Goal: Register for event/course

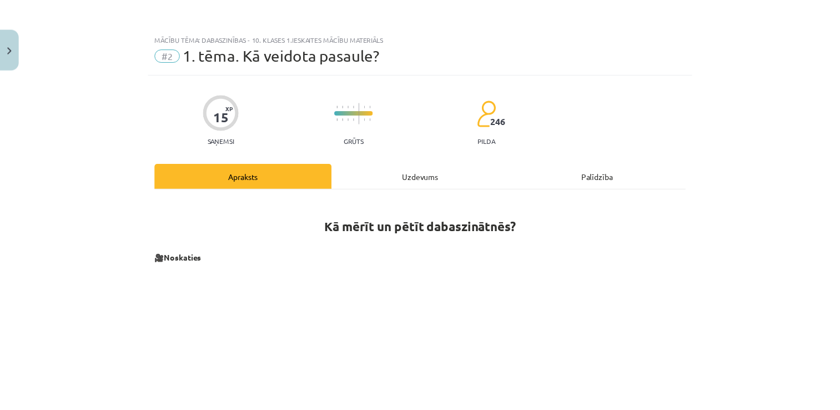
scroll to position [683, 0]
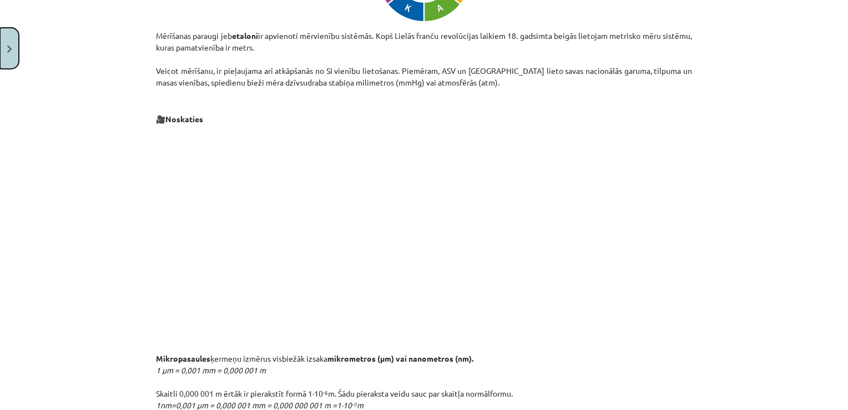
click at [11, 53] on button "Close" at bounding box center [9, 48] width 19 height 41
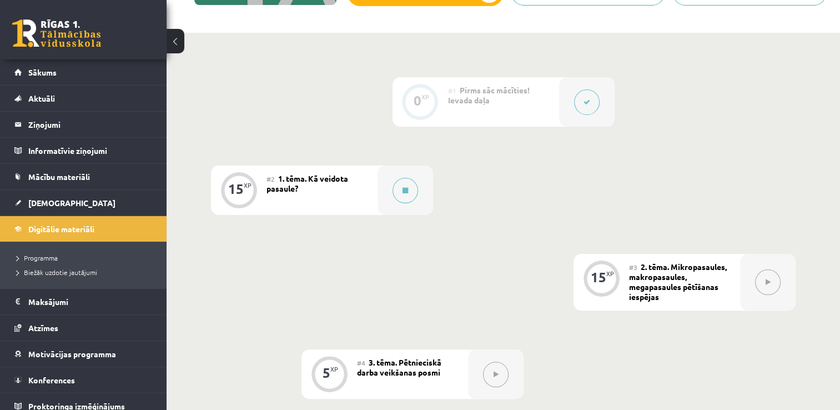
scroll to position [7, 0]
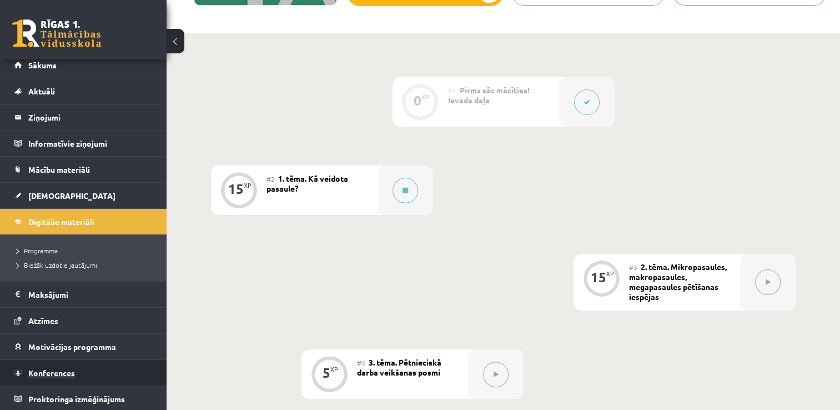
click at [55, 367] on span "Konferences" at bounding box center [51, 372] width 47 height 10
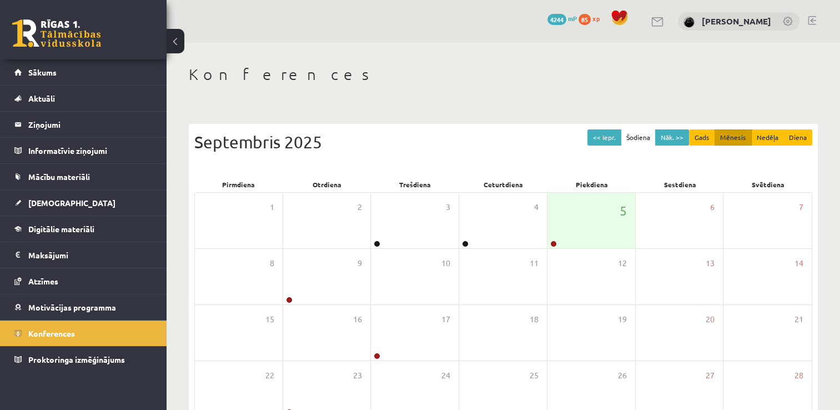
drag, startPoint x: 526, startPoint y: 95, endPoint x: 519, endPoint y: 97, distance: 6.2
click at [524, 93] on div "Konferences << Iepr. Šodiena Nāk. >> Gads Mēnesis Nedēļa Diena [DATE] Pirmdiena…" at bounding box center [502, 286] width 673 height 487
click at [573, 225] on div "5" at bounding box center [591, 220] width 88 height 55
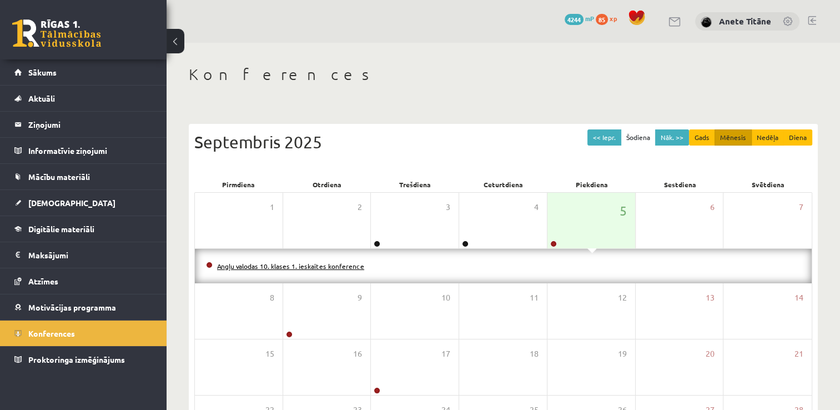
click at [289, 267] on link "Angļu valodas 10. klases 1. ieskaites konference" at bounding box center [290, 265] width 147 height 9
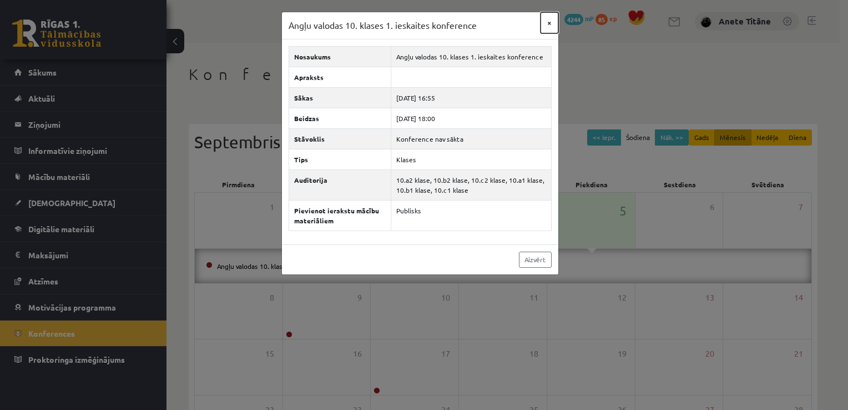
click at [548, 22] on button "×" at bounding box center [550, 22] width 18 height 21
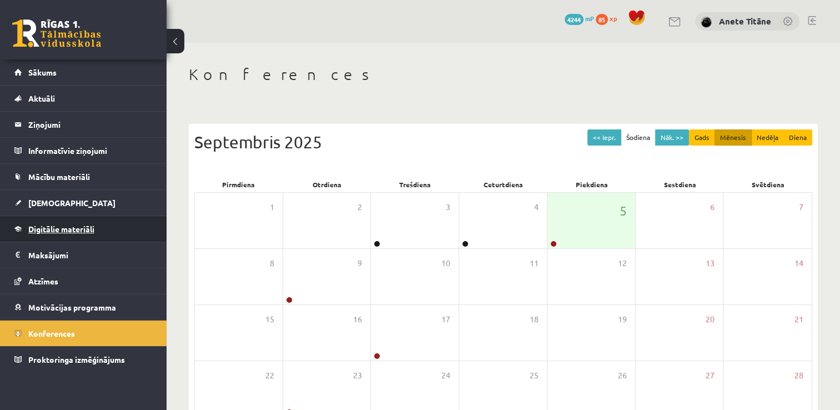
click at [122, 229] on link "Digitālie materiāli" at bounding box center [83, 229] width 138 height 26
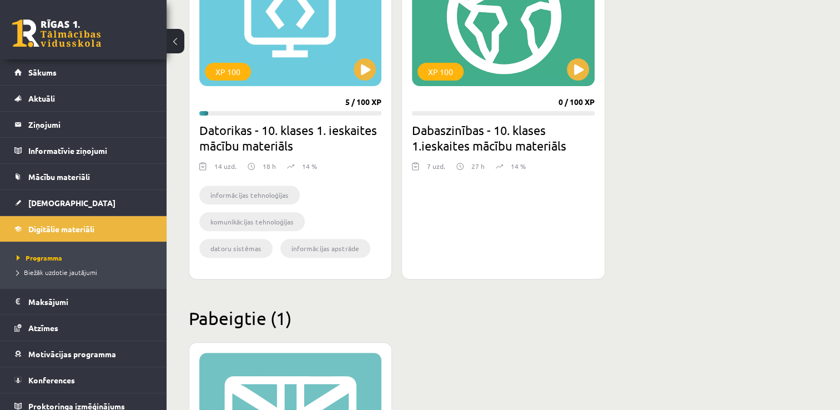
scroll to position [333, 0]
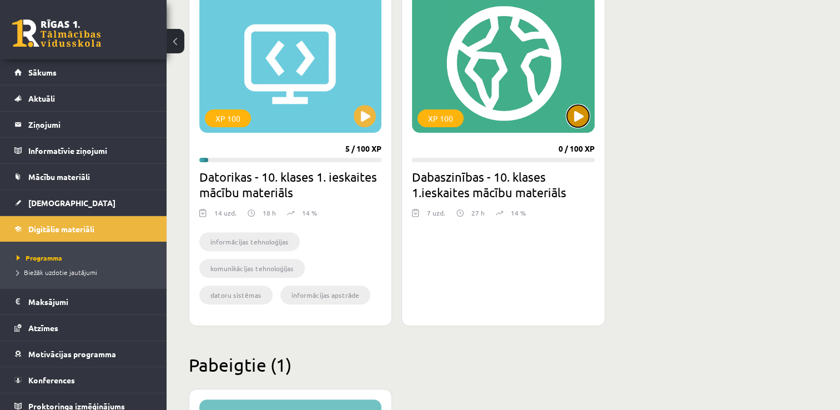
click at [572, 117] on button at bounding box center [578, 116] width 22 height 22
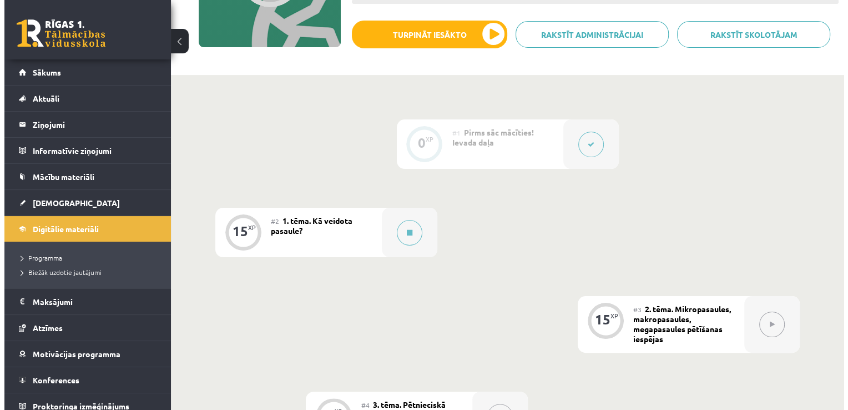
scroll to position [222, 0]
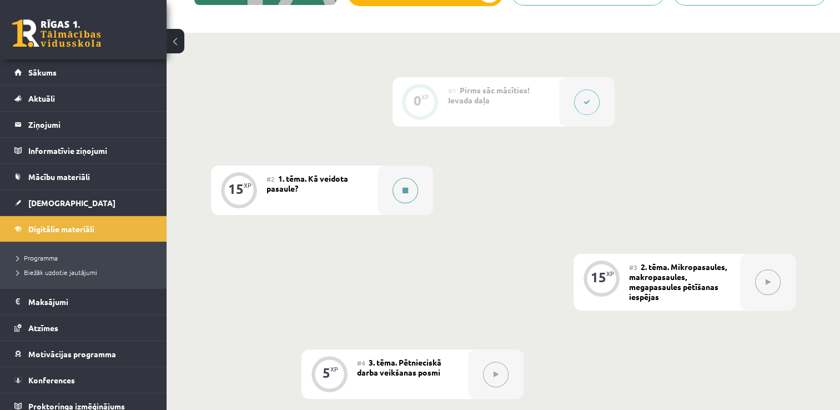
click at [420, 195] on div at bounding box center [404, 189] width 55 height 49
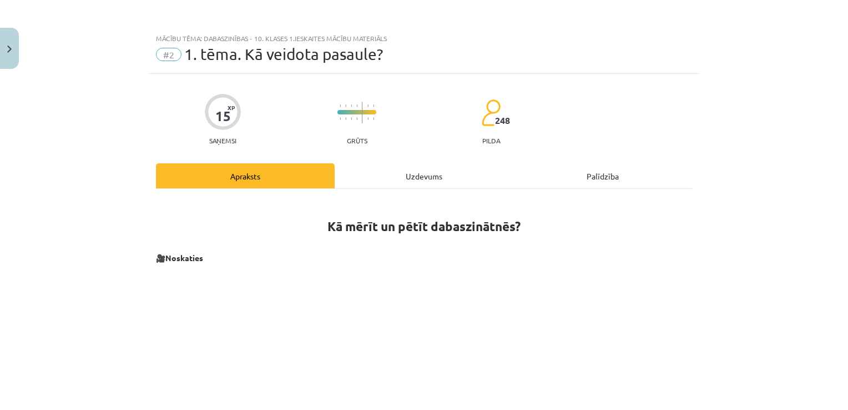
click at [441, 174] on div "Uzdevums" at bounding box center [424, 175] width 179 height 25
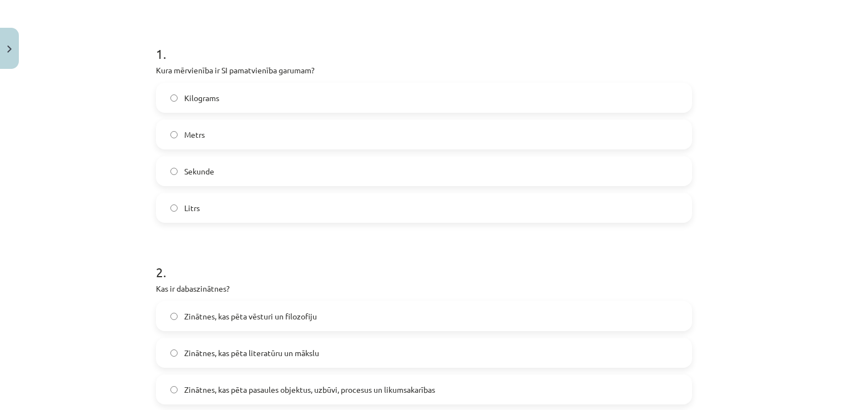
scroll to position [0, 0]
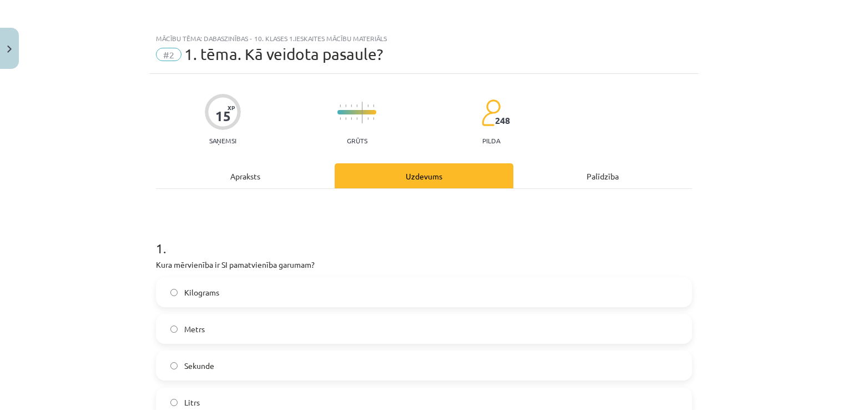
click at [257, 178] on div "Apraksts" at bounding box center [245, 175] width 179 height 25
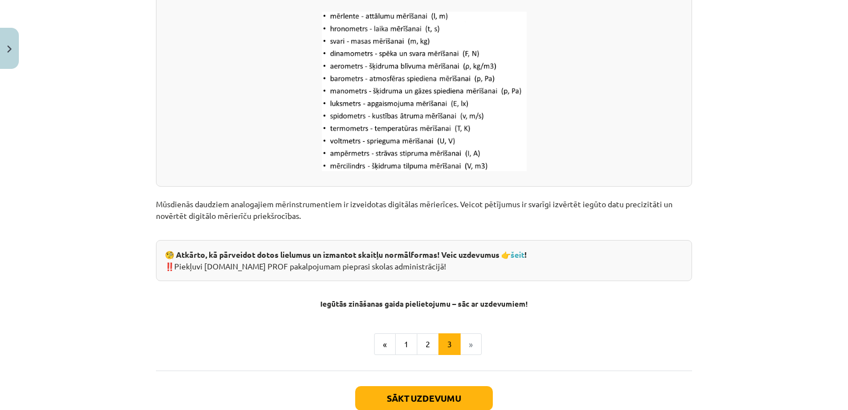
scroll to position [1460, 0]
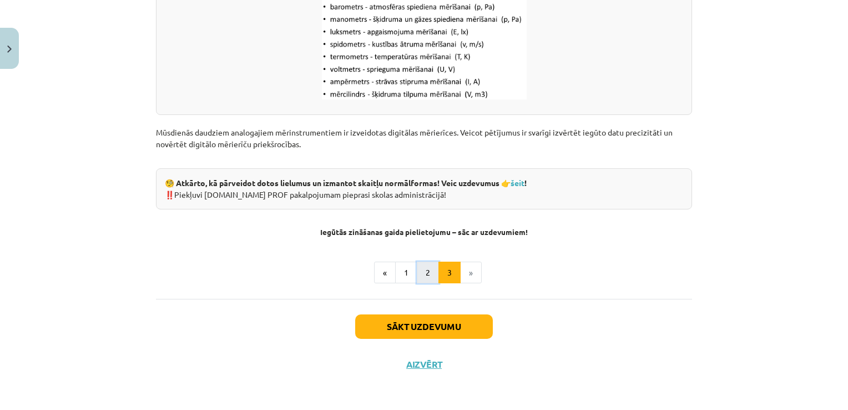
click at [425, 269] on button "2" at bounding box center [428, 272] width 22 height 22
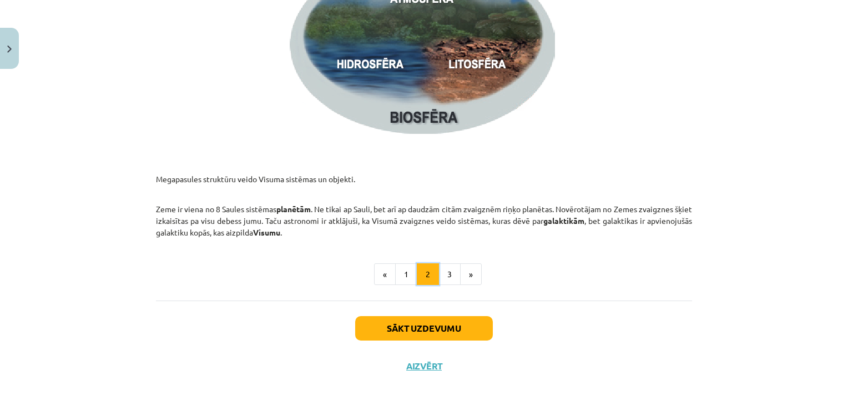
scroll to position [1680, 0]
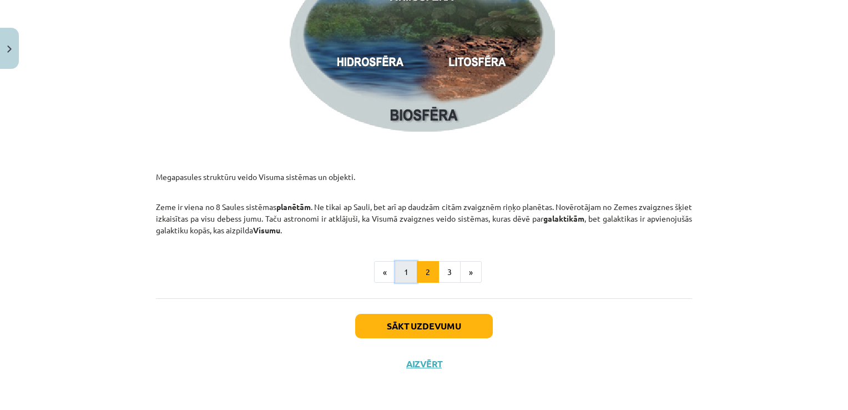
click at [405, 264] on button "1" at bounding box center [406, 272] width 22 height 22
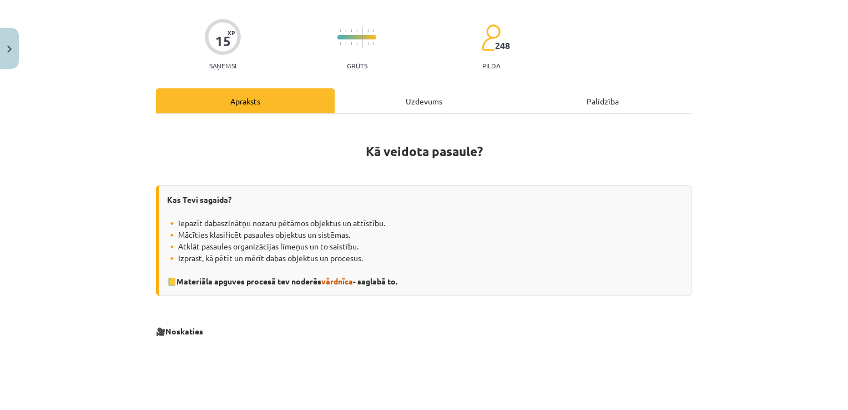
scroll to position [32, 0]
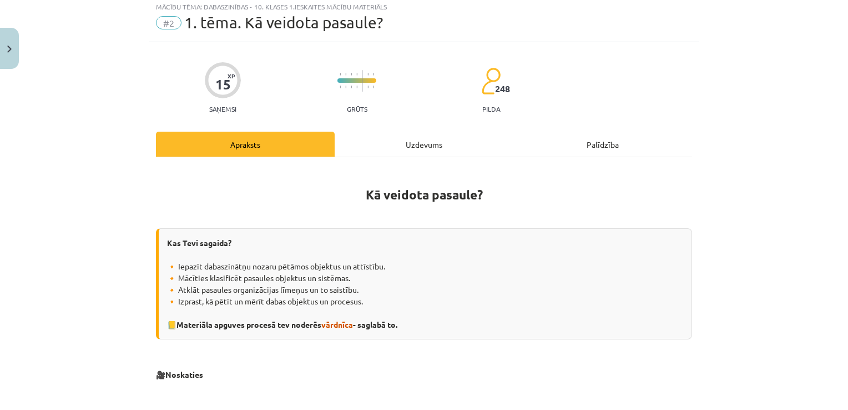
click at [430, 148] on div "Uzdevums" at bounding box center [424, 144] width 179 height 25
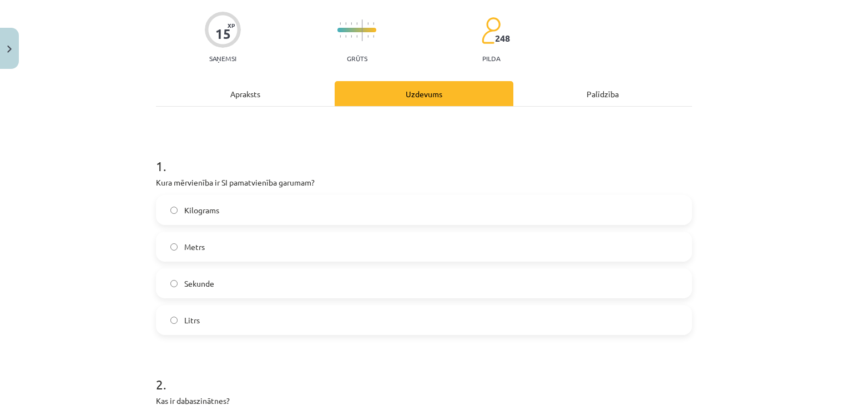
scroll to position [83, 0]
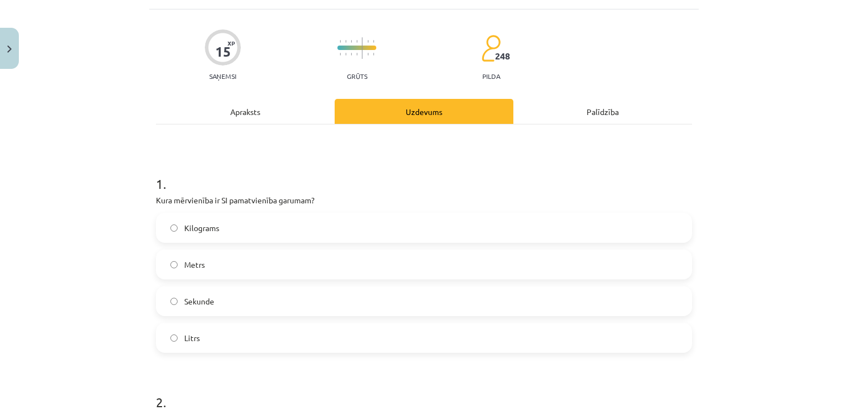
click at [249, 107] on div "Apraksts" at bounding box center [245, 111] width 179 height 25
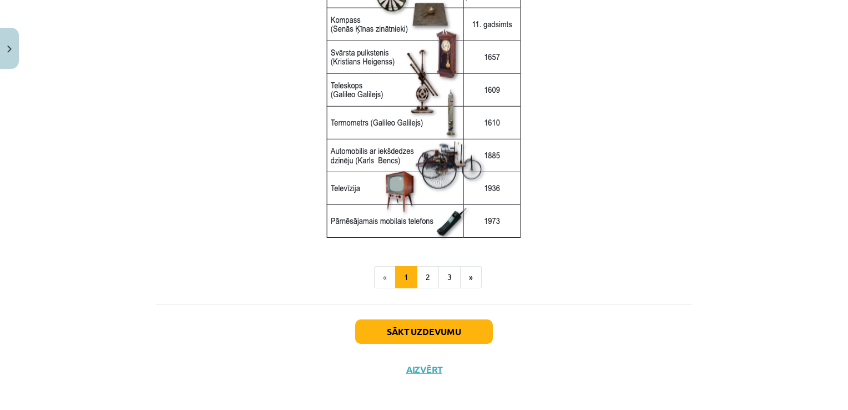
scroll to position [1491, 0]
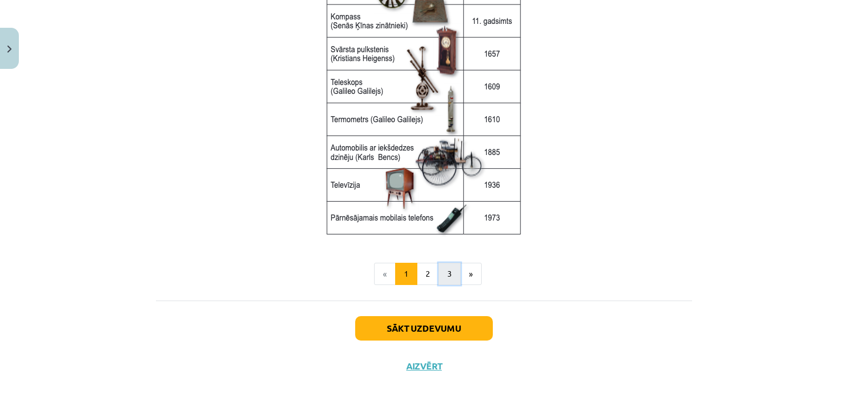
click at [449, 267] on button "3" at bounding box center [449, 273] width 22 height 22
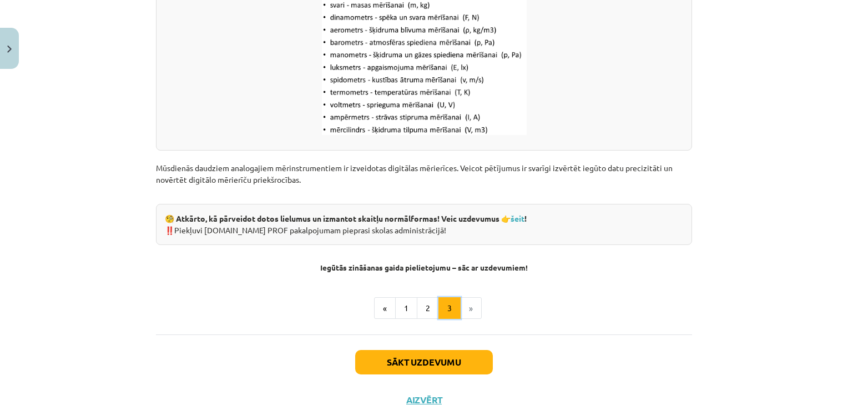
scroll to position [1460, 0]
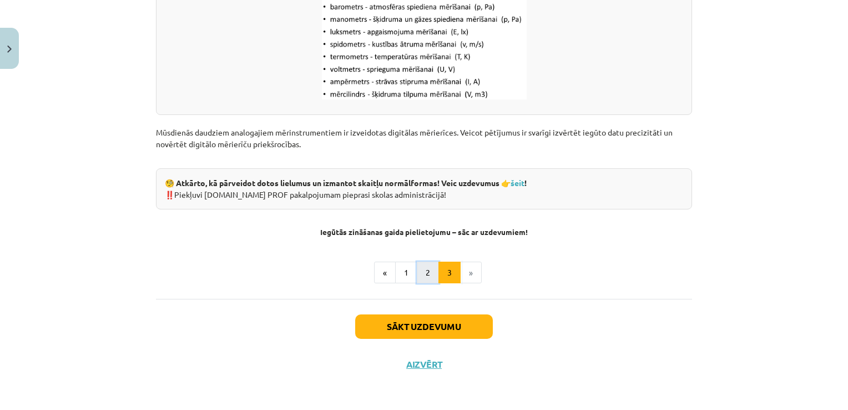
click at [423, 269] on button "2" at bounding box center [428, 272] width 22 height 22
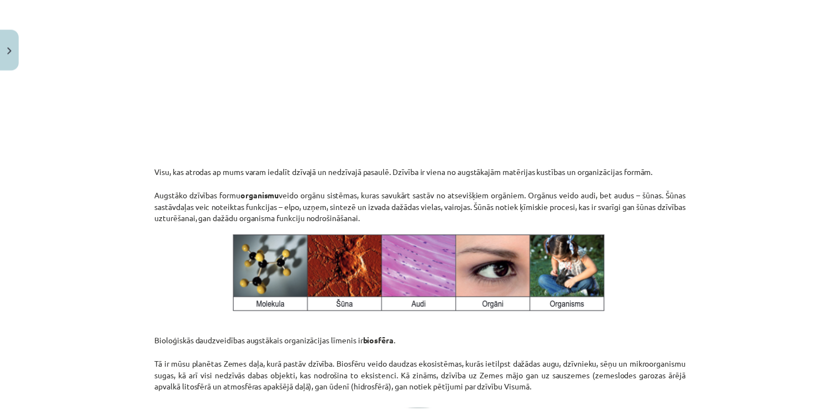
scroll to position [1221, 0]
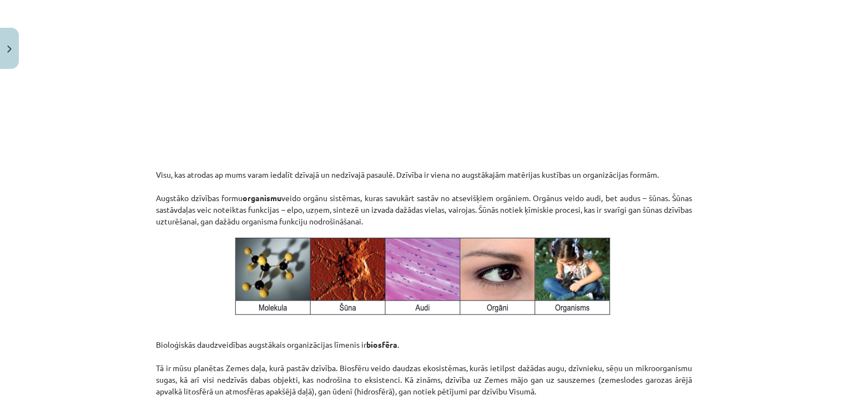
click at [751, 185] on div "Mācību tēma: Dabaszinības - 10. klases 1.ieskaites mācību materiāls #2 1. tēma.…" at bounding box center [424, 205] width 848 height 410
click at [6, 62] on button "Close" at bounding box center [9, 48] width 19 height 41
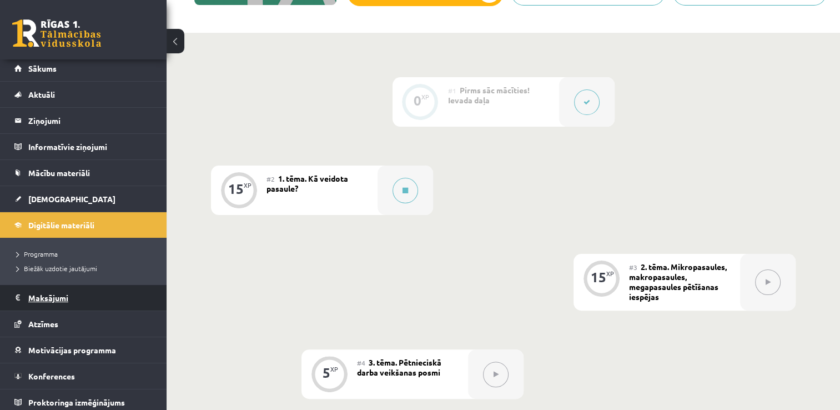
scroll to position [7, 0]
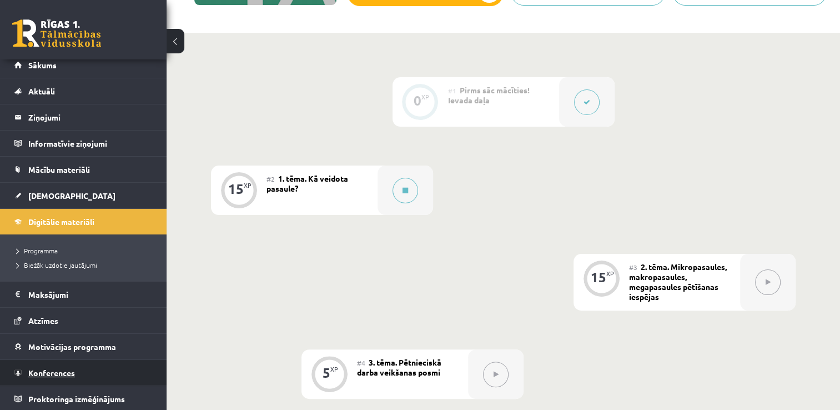
click at [102, 364] on link "Konferences" at bounding box center [83, 373] width 138 height 26
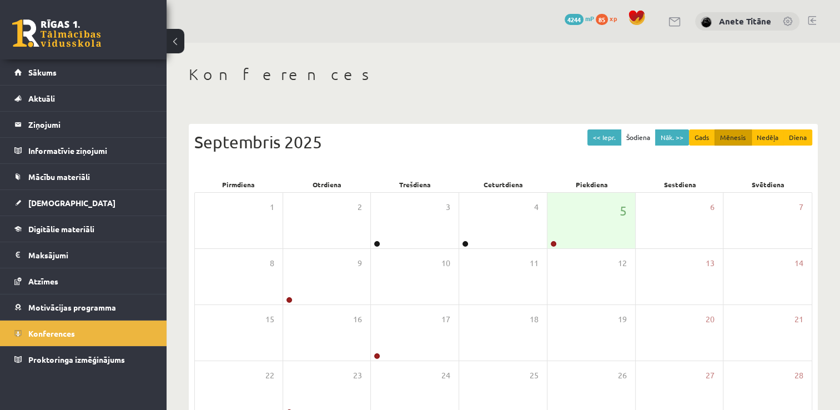
click at [419, 89] on div "Konferences << Iepr. Šodiena Nāk. >> Gads Mēnesis Nedēļa Diena Septembris 2025 …" at bounding box center [502, 286] width 673 height 487
click at [591, 217] on div "5" at bounding box center [591, 220] width 88 height 55
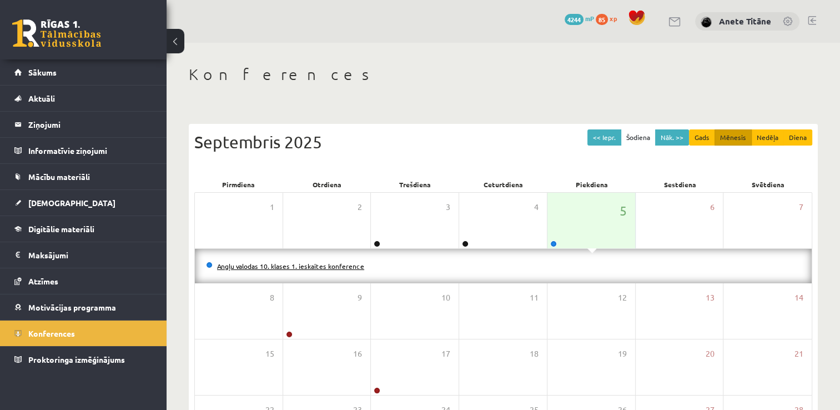
click at [350, 268] on link "Angļu valodas 10. klases 1. ieskaites konference" at bounding box center [290, 265] width 147 height 9
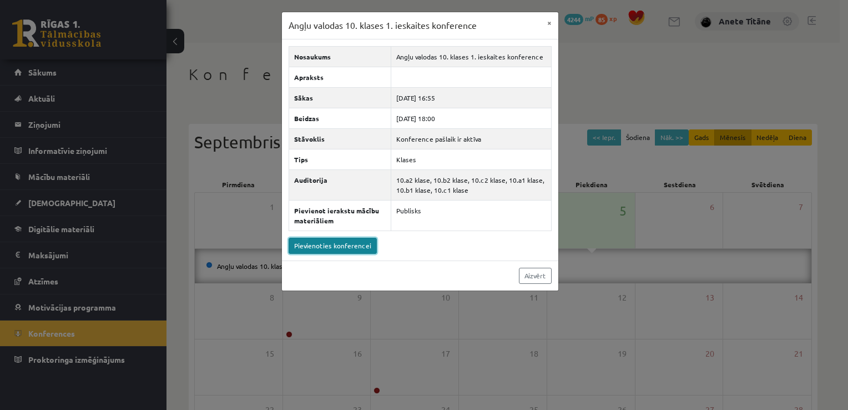
click at [353, 248] on link "Pievienoties konferencei" at bounding box center [333, 246] width 88 height 16
